Goal: Transaction & Acquisition: Book appointment/travel/reservation

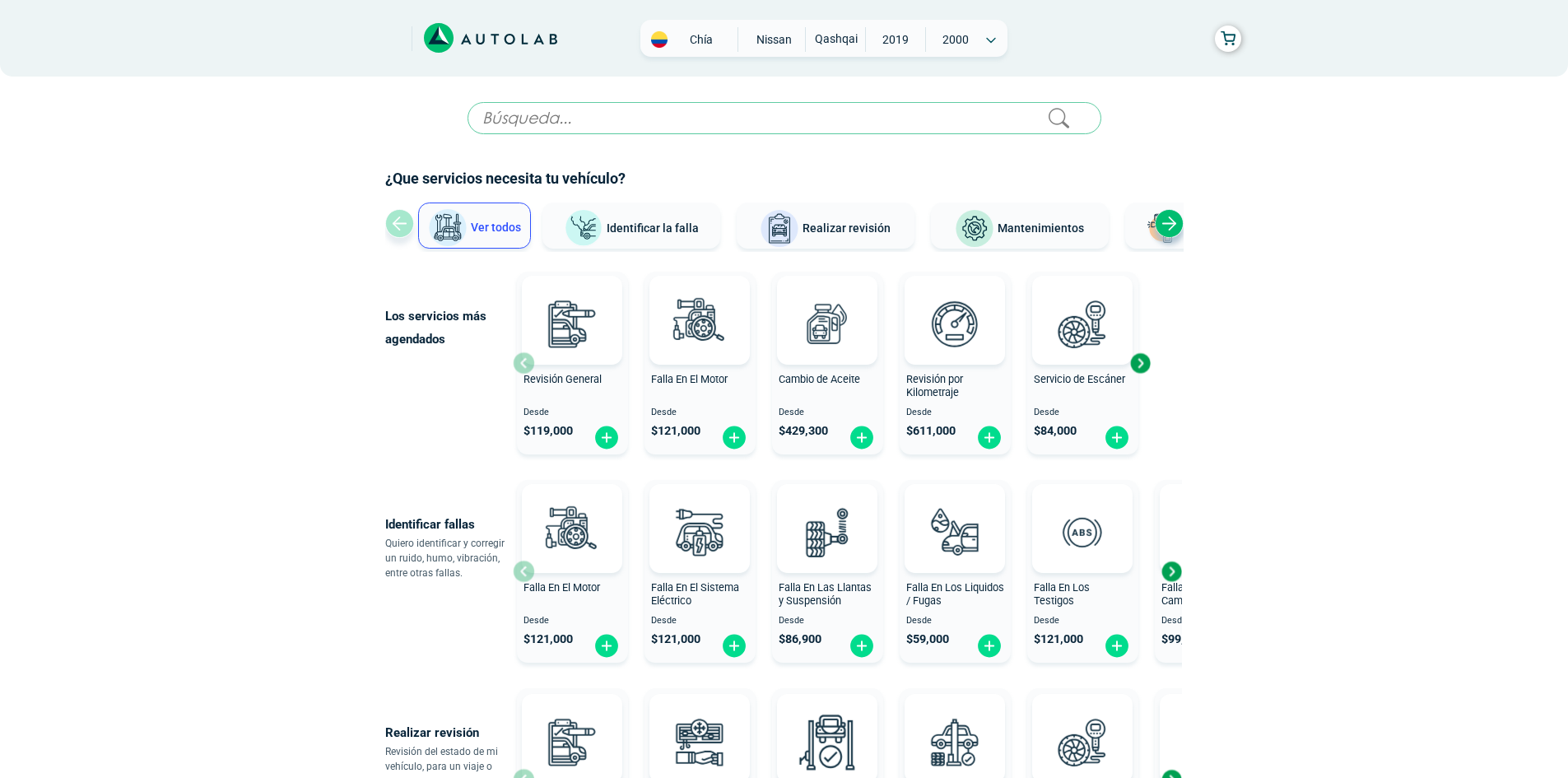
click at [1137, 367] on div "Next slide" at bounding box center [1140, 363] width 25 height 25
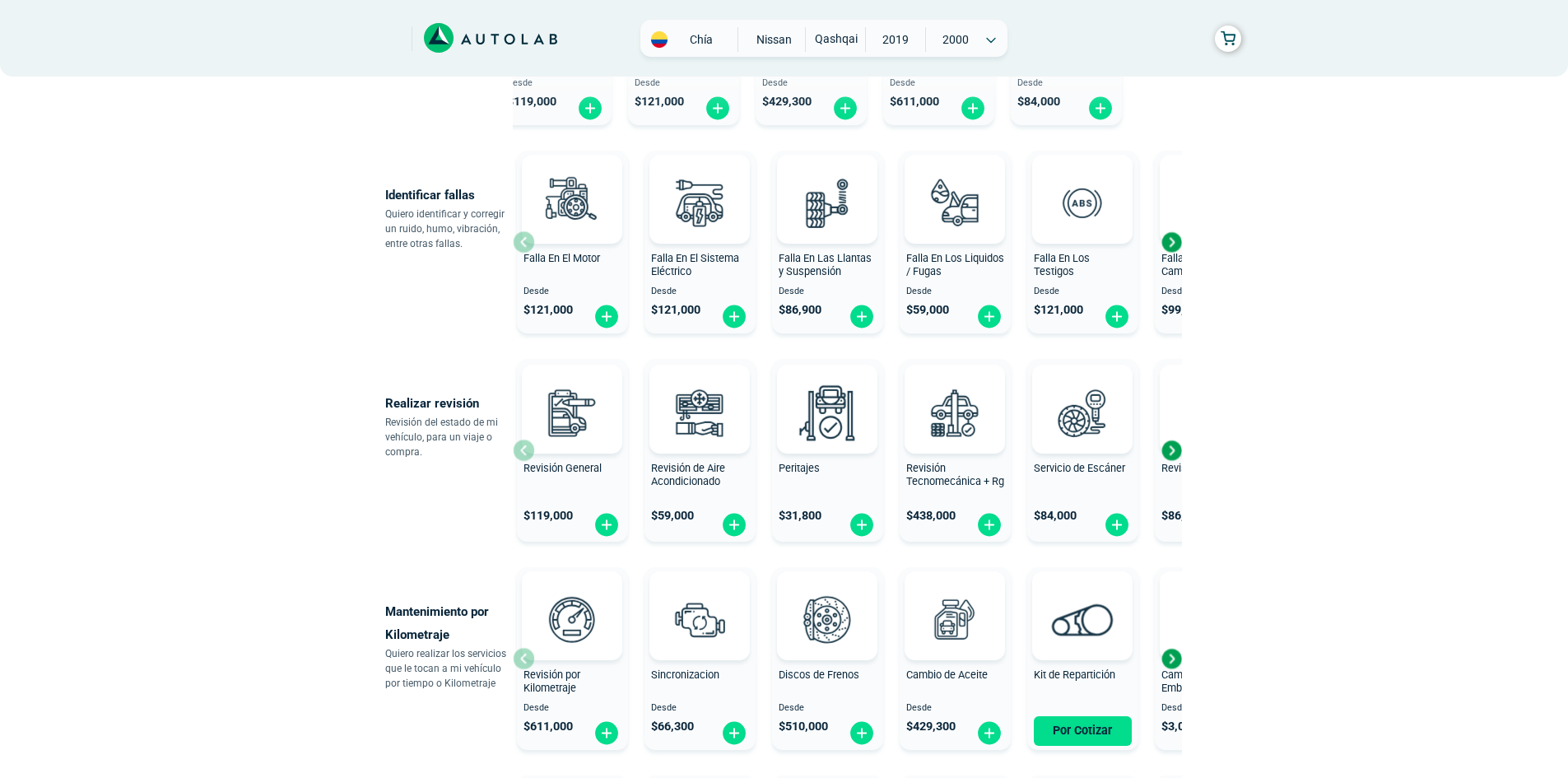
scroll to position [412, 0]
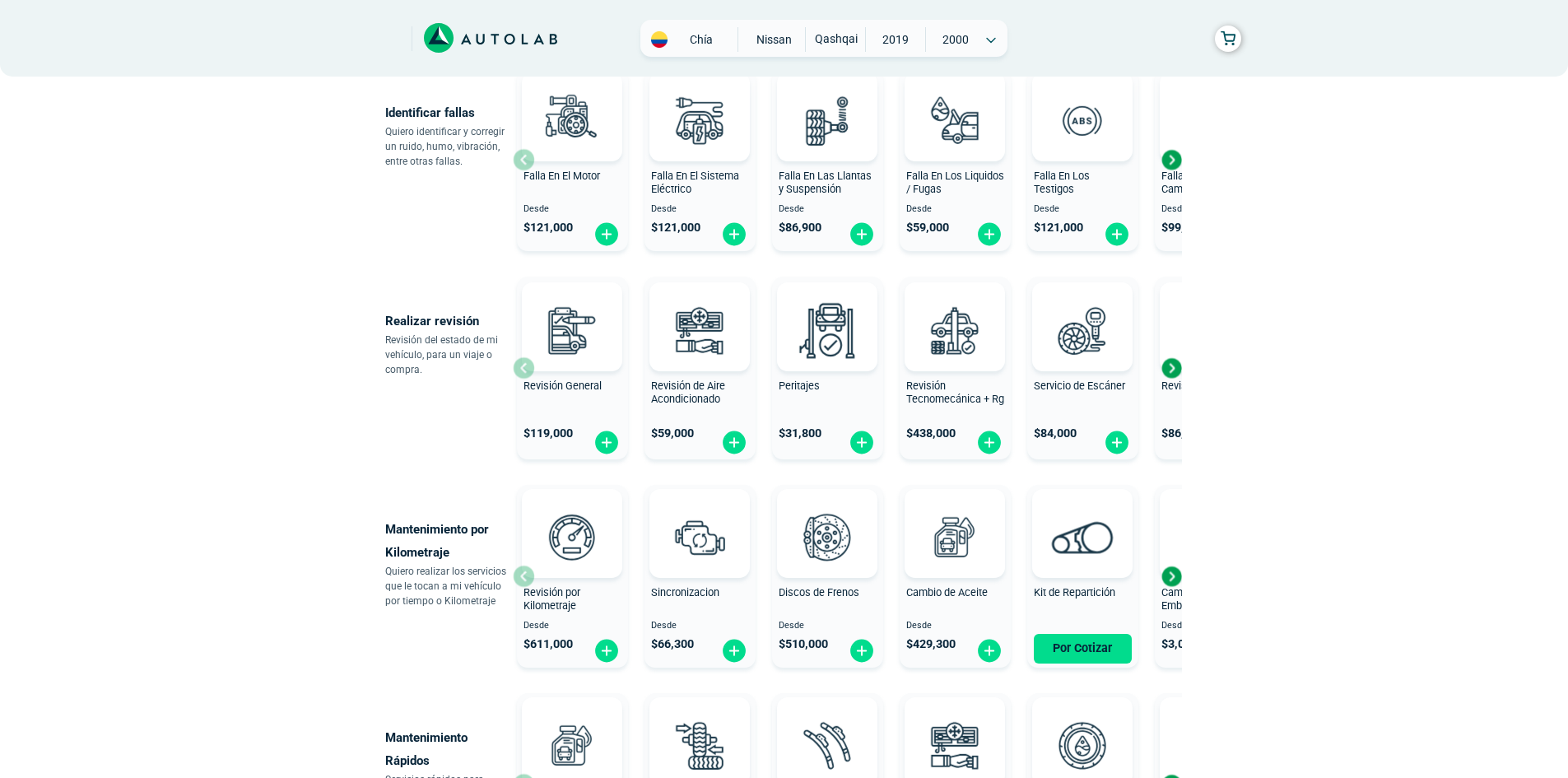
click at [1177, 382] on span "Revisión de Batería" at bounding box center [1207, 385] width 89 height 12
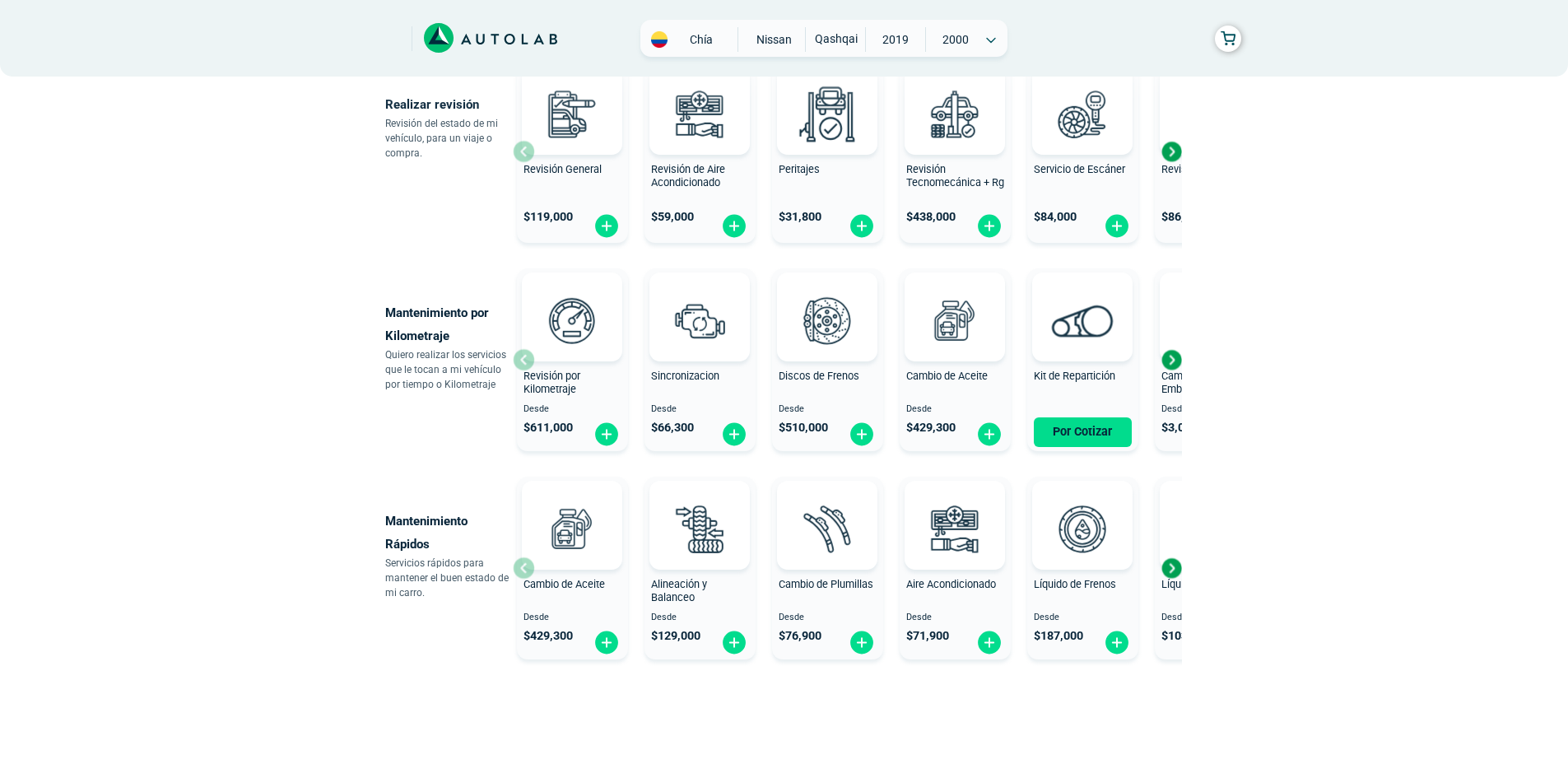
scroll to position [659, 0]
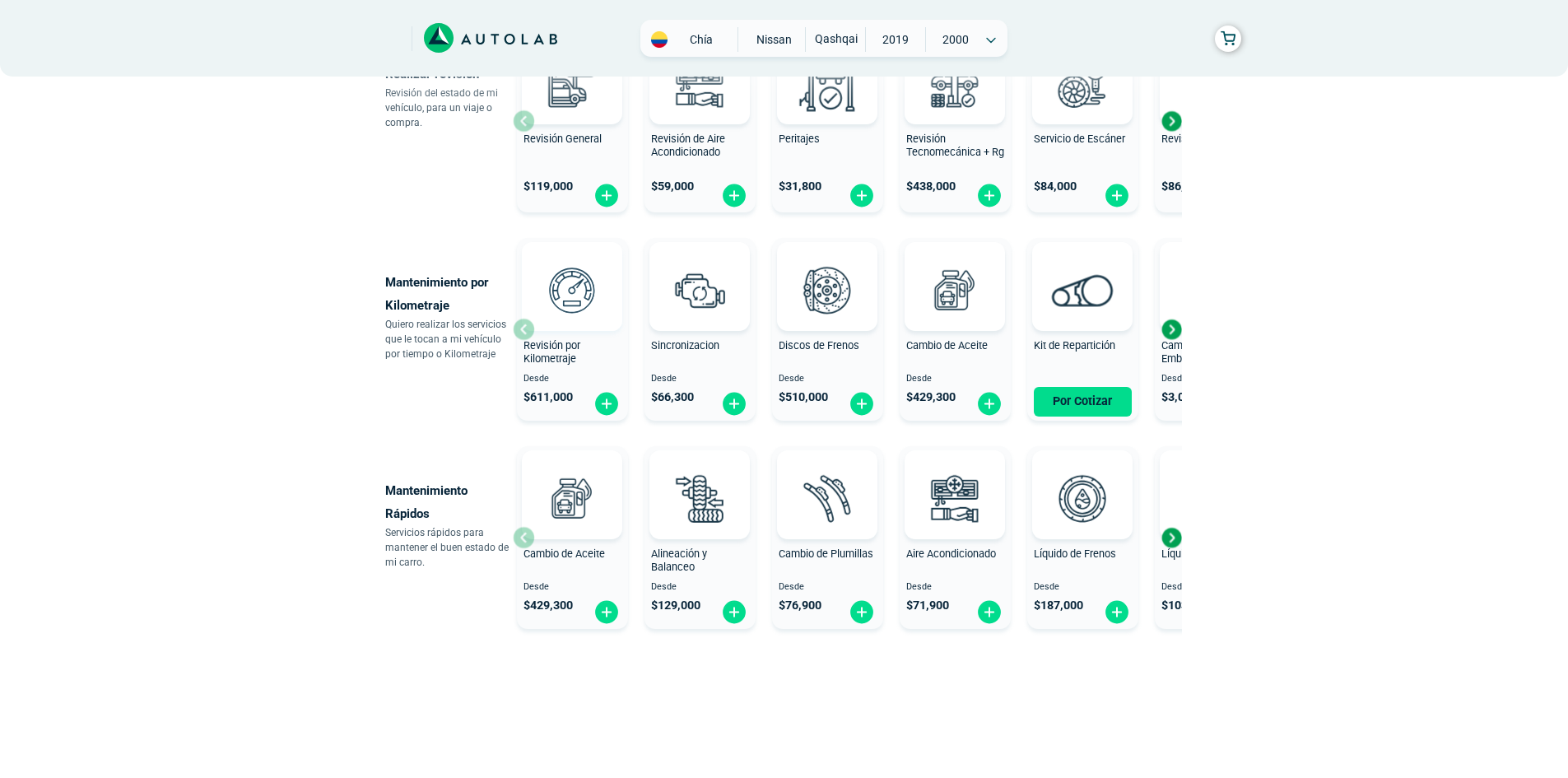
click at [557, 309] on img at bounding box center [572, 290] width 73 height 73
click at [1176, 326] on div "Next slide" at bounding box center [1172, 329] width 25 height 25
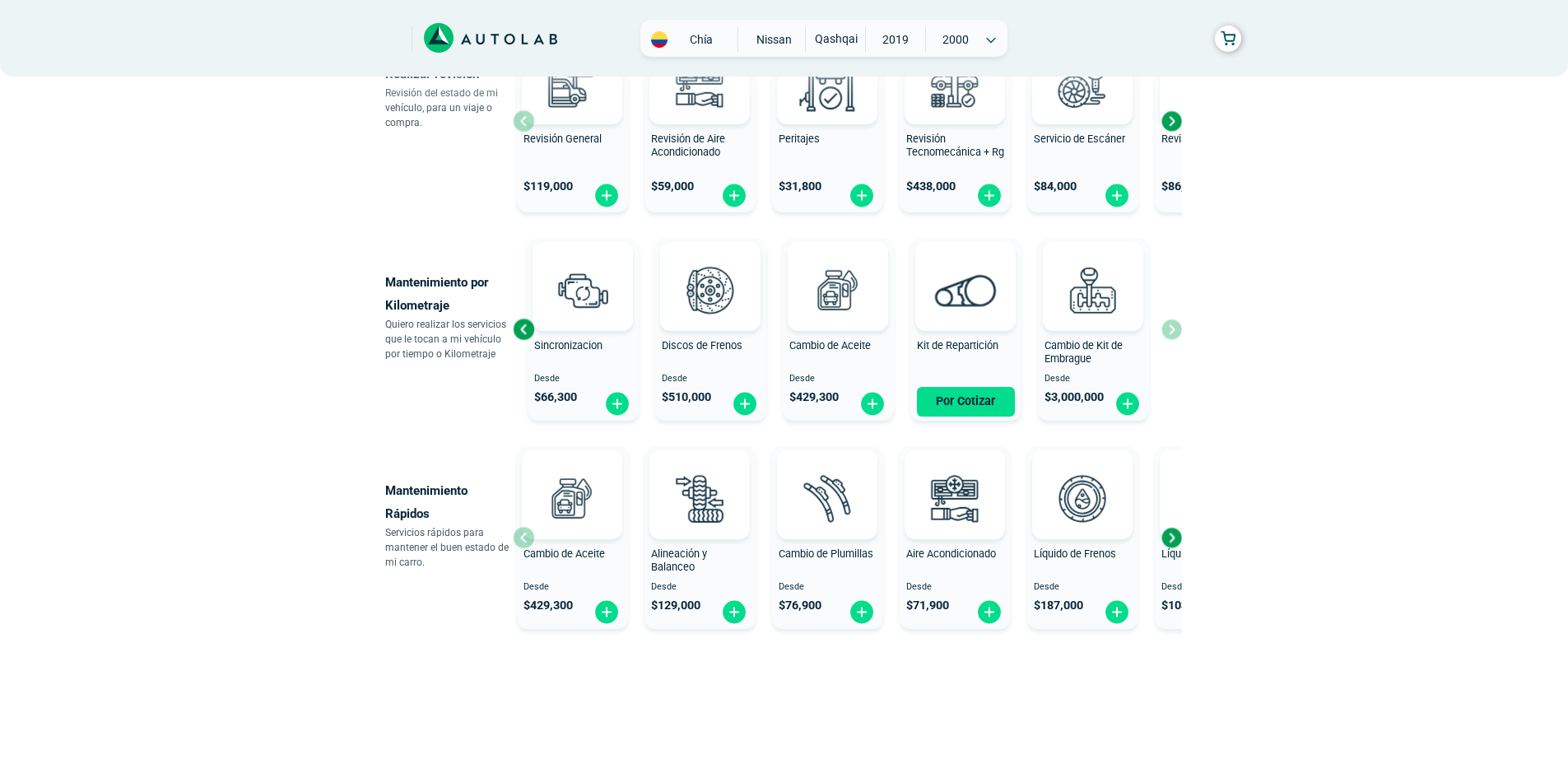
click at [1176, 326] on div "Revisión por Kilometraje Desde $ 611,000 Sincronizacion Desde $ 66,300 Discos d…" at bounding box center [847, 328] width 669 height 196
click at [1173, 533] on div "Next slide" at bounding box center [1172, 538] width 25 height 25
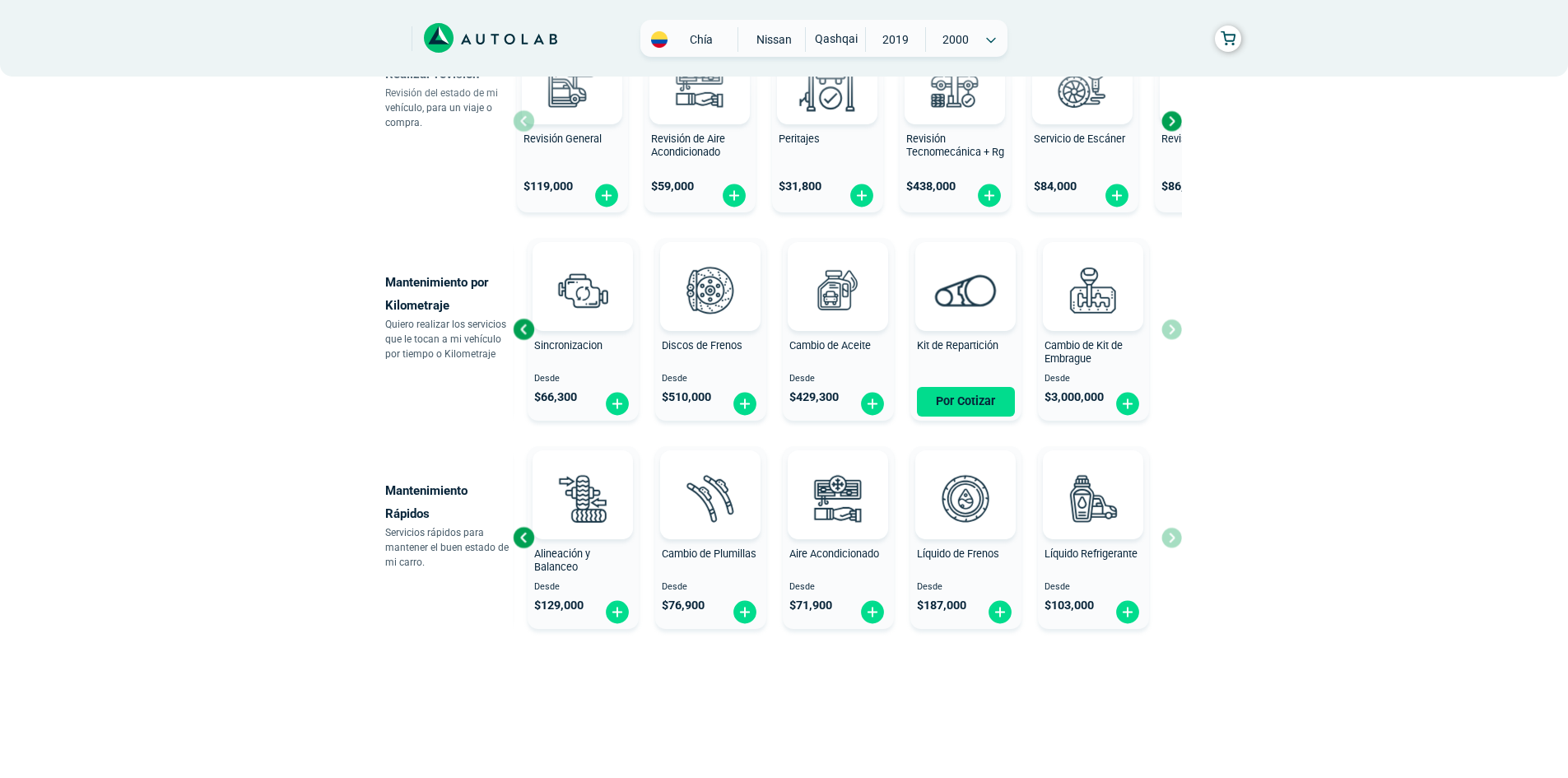
click at [1173, 533] on div "Cambio de Aceite Desde $ 429,300 Alineación y Balanceo Desde $ 129,000 Cambio d…" at bounding box center [847, 538] width 669 height 196
